Goal: Task Accomplishment & Management: Manage account settings

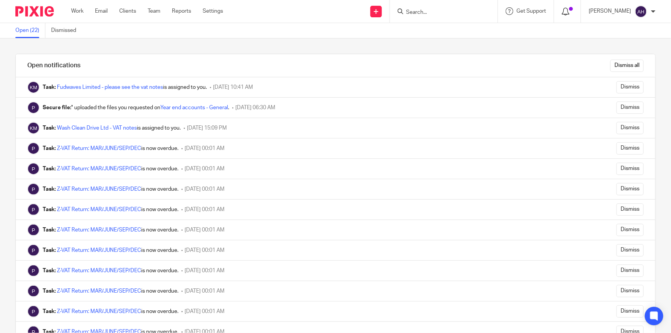
click at [570, 11] on icon at bounding box center [566, 12] width 8 height 8
click at [616, 65] on input "Dismiss all" at bounding box center [626, 66] width 33 height 12
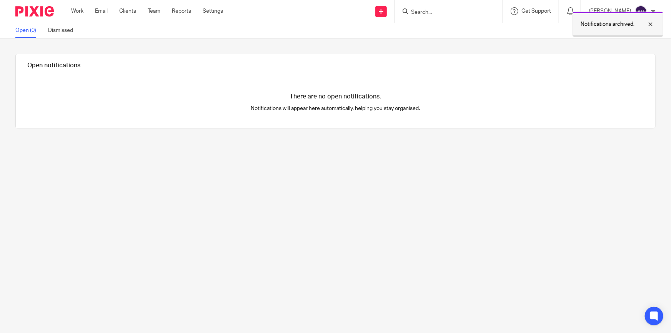
click at [650, 23] on div at bounding box center [645, 24] width 21 height 9
